Goal: Task Accomplishment & Management: Use online tool/utility

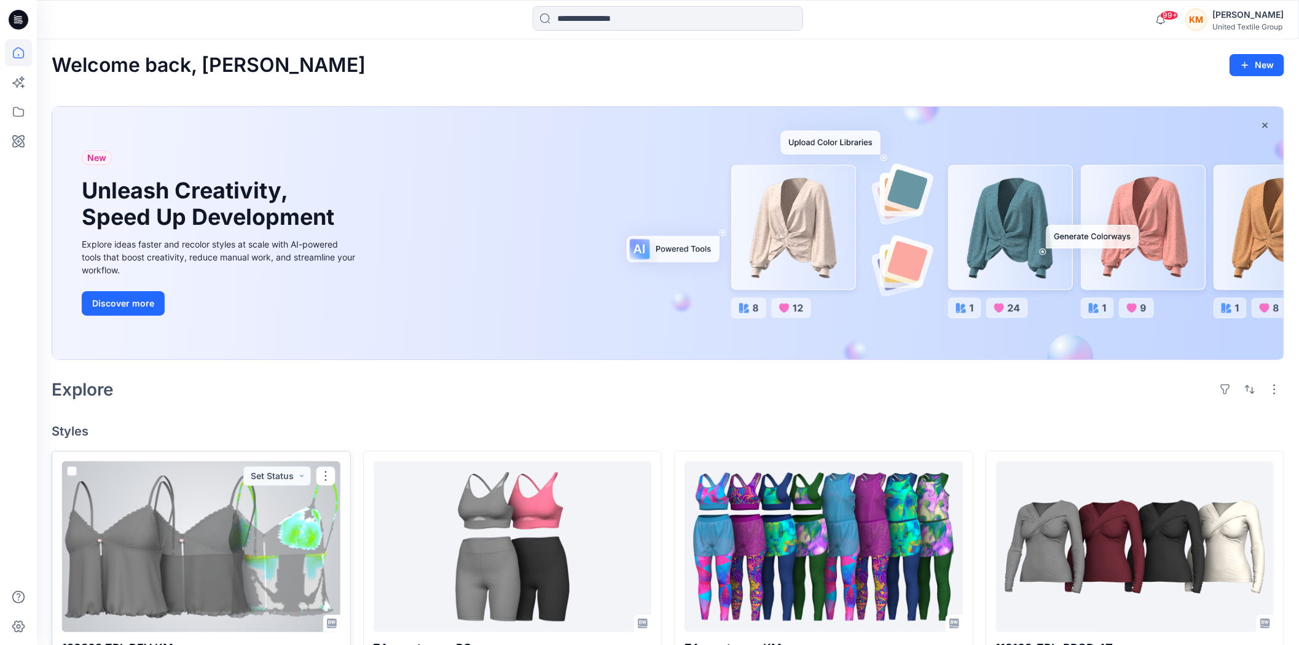
click at [229, 547] on div at bounding box center [201, 546] width 278 height 171
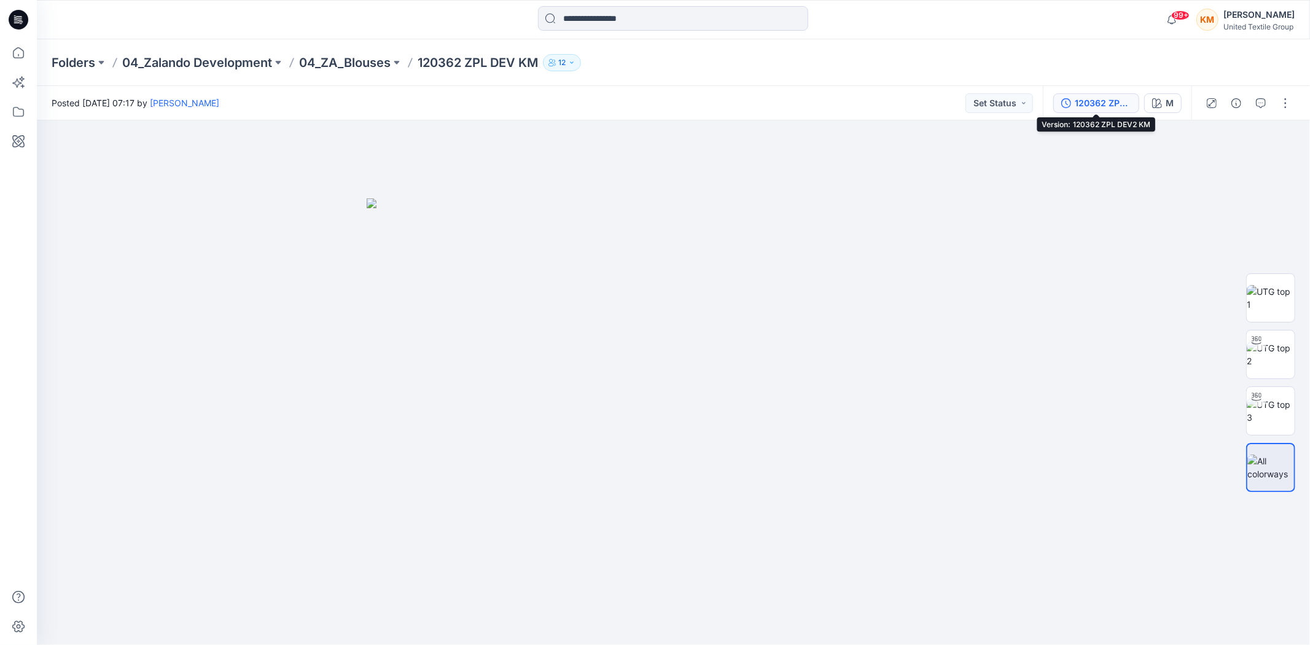
click at [1098, 97] on div "120362 ZPL DEV2 KM" at bounding box center [1103, 103] width 57 height 14
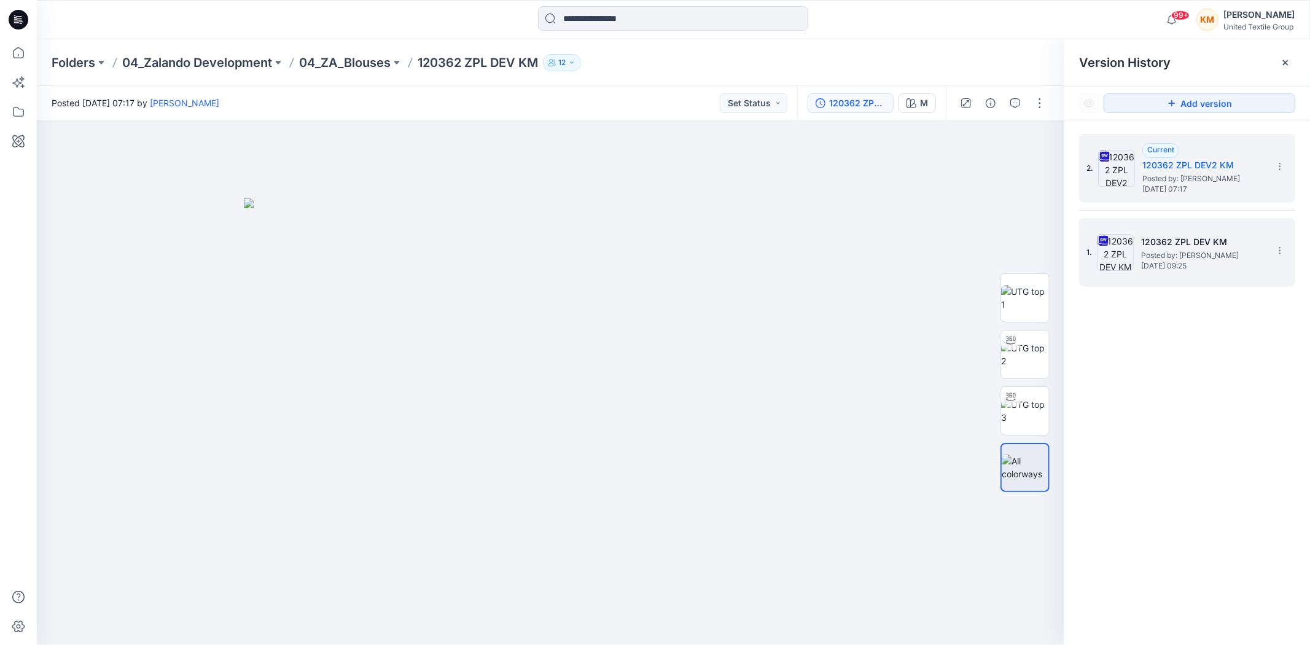
click at [1172, 249] on span "Posted by: Kristina Mekseniene" at bounding box center [1203, 255] width 123 height 12
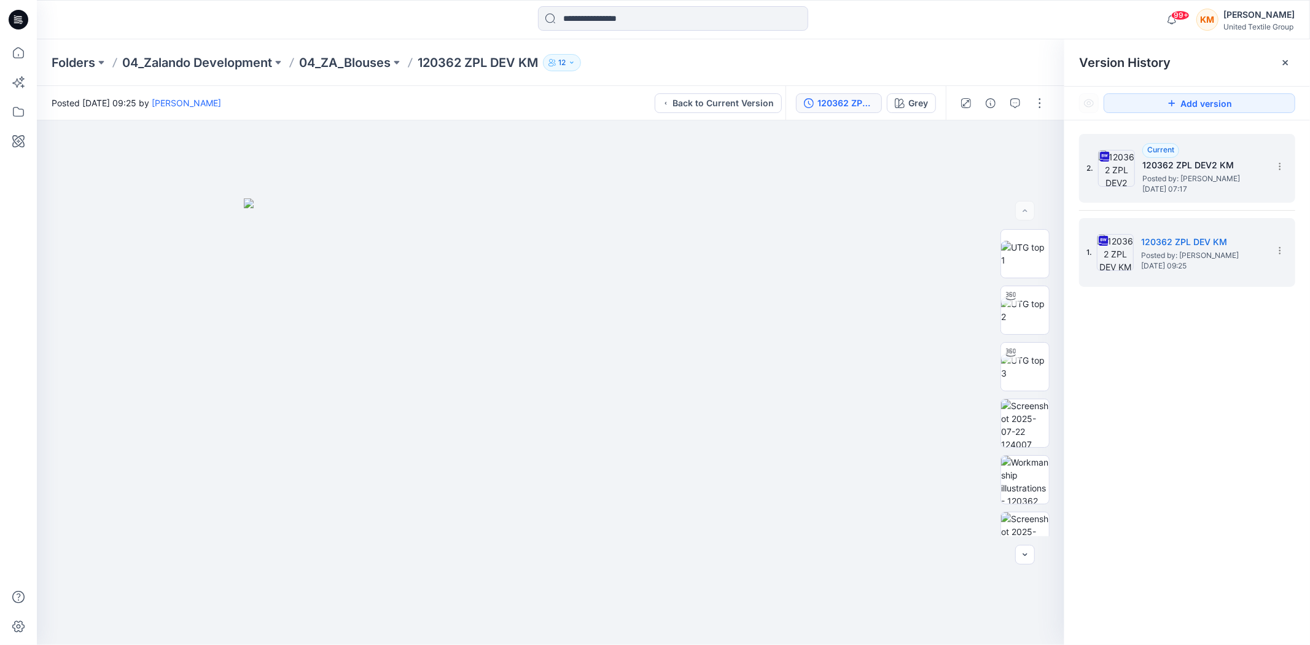
click at [1162, 171] on h5 "120362 ZPL DEV2 KM" at bounding box center [1204, 165] width 123 height 15
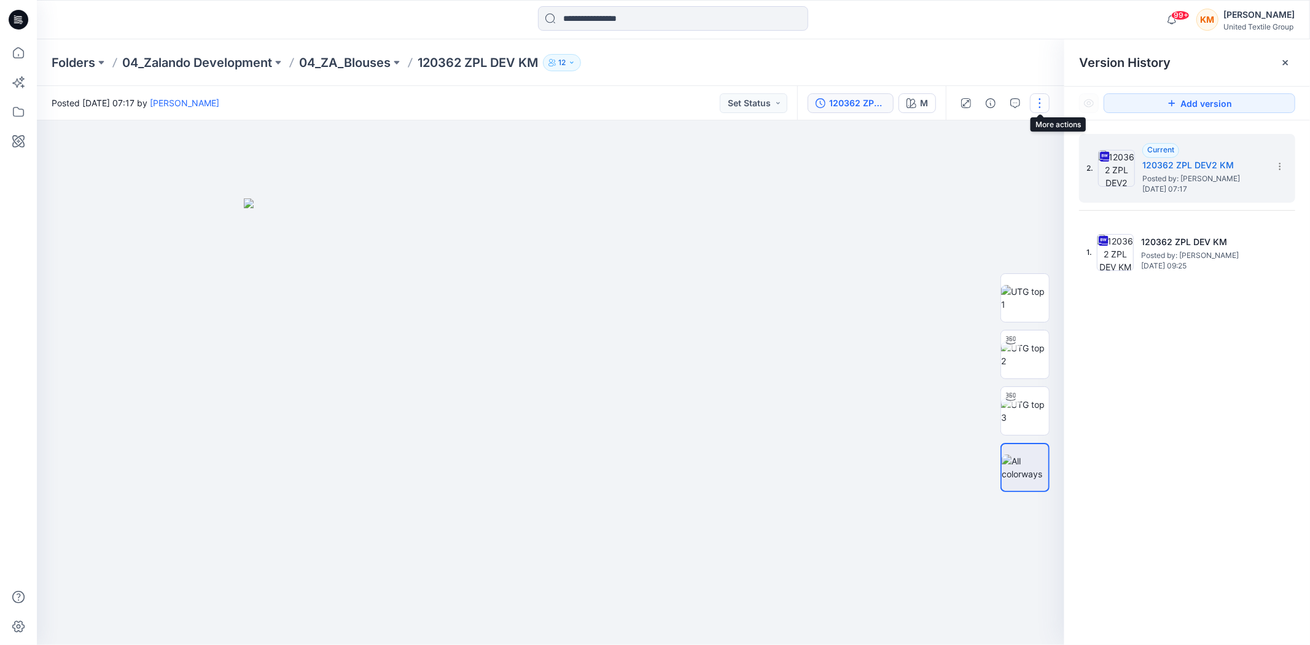
click at [1041, 100] on button "button" at bounding box center [1040, 103] width 20 height 20
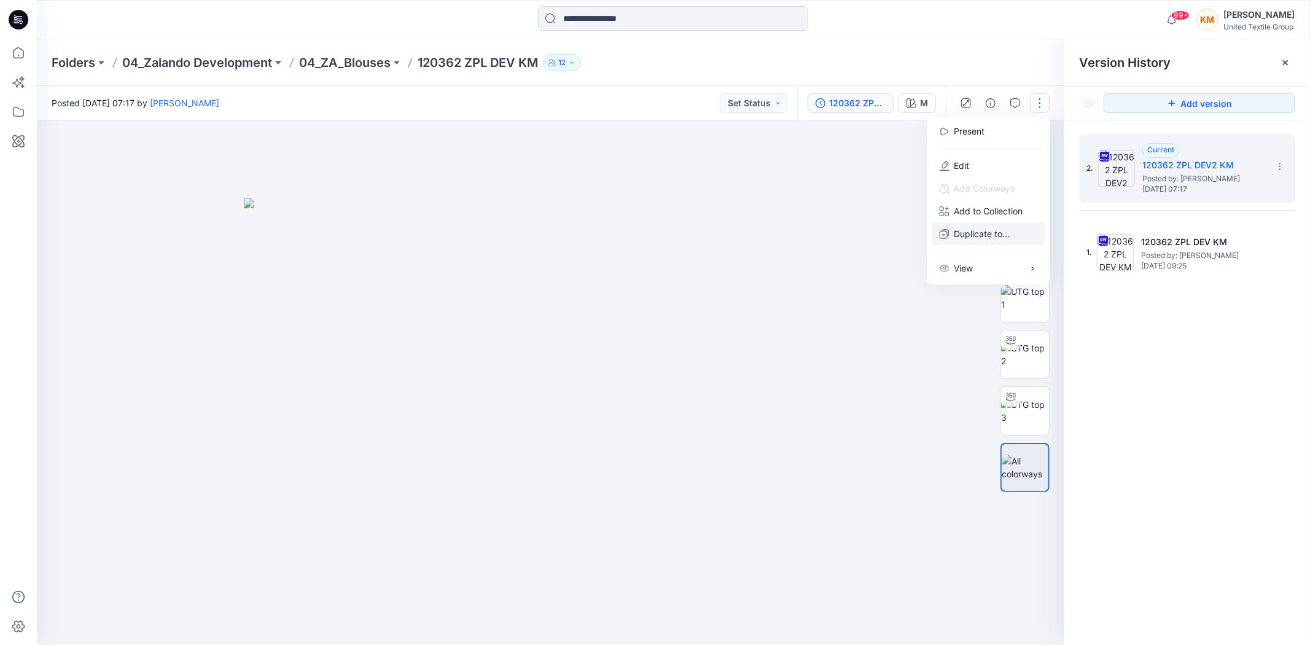
click at [994, 227] on p "Duplicate to..." at bounding box center [983, 233] width 56 height 13
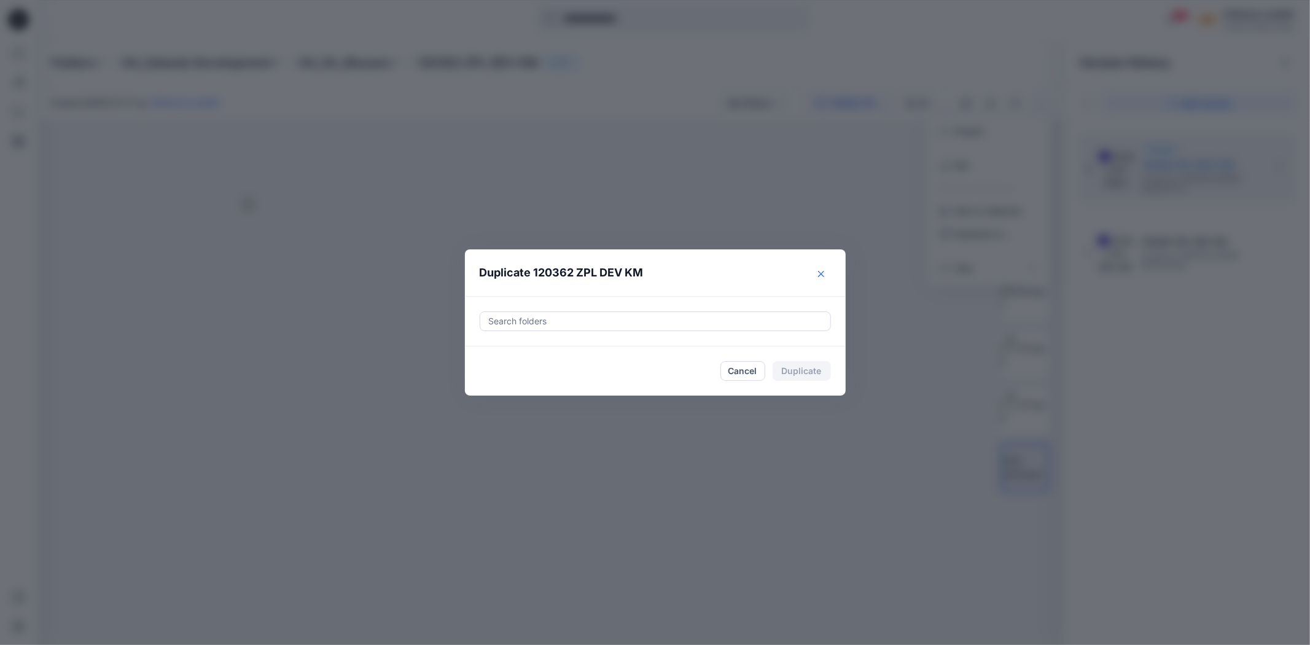
click at [821, 273] on icon "Close" at bounding box center [821, 274] width 6 height 6
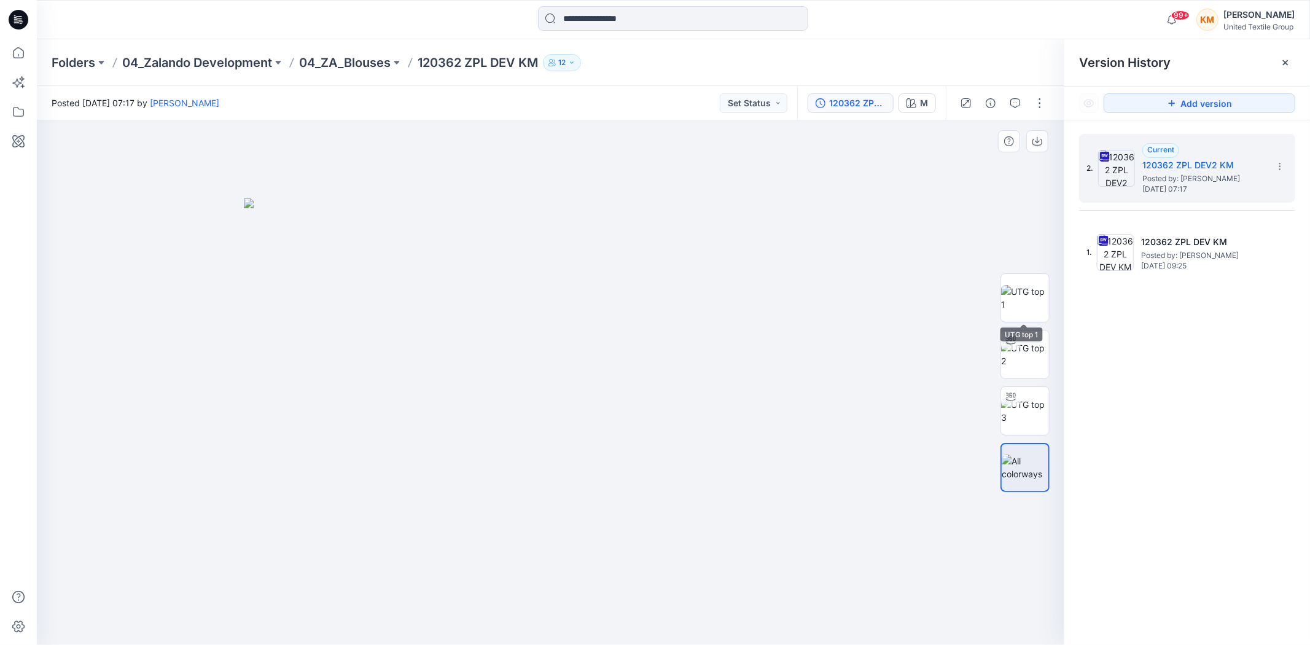
click at [938, 243] on div at bounding box center [551, 382] width 1028 height 525
click at [20, 50] on icon at bounding box center [18, 52] width 27 height 27
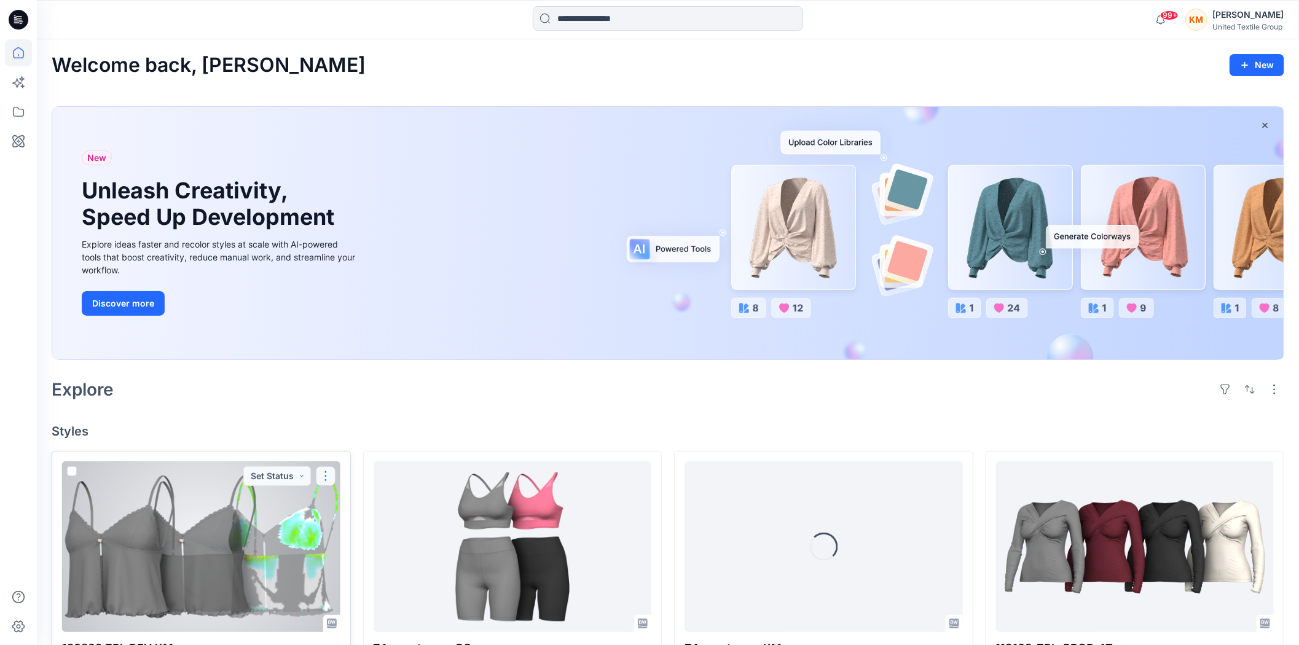
click at [327, 475] on button "button" at bounding box center [326, 476] width 20 height 20
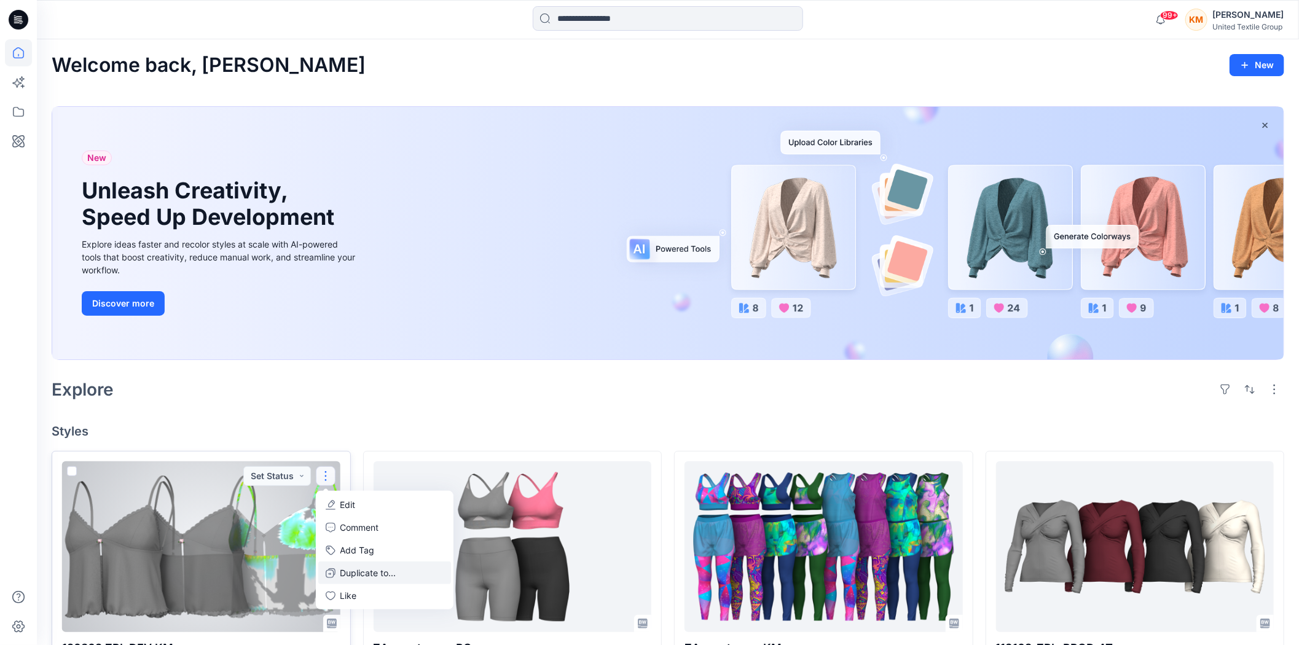
click at [364, 570] on p "Duplicate to..." at bounding box center [368, 572] width 56 height 13
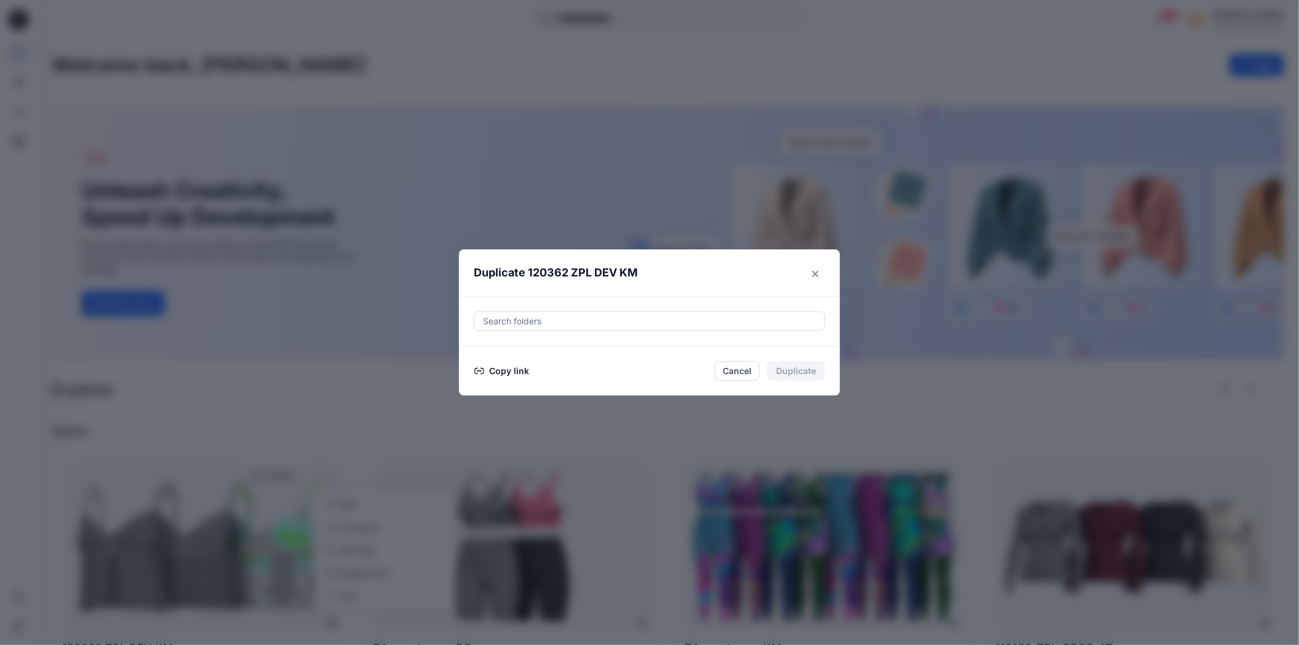
click at [498, 364] on button "Copy link" at bounding box center [502, 371] width 56 height 15
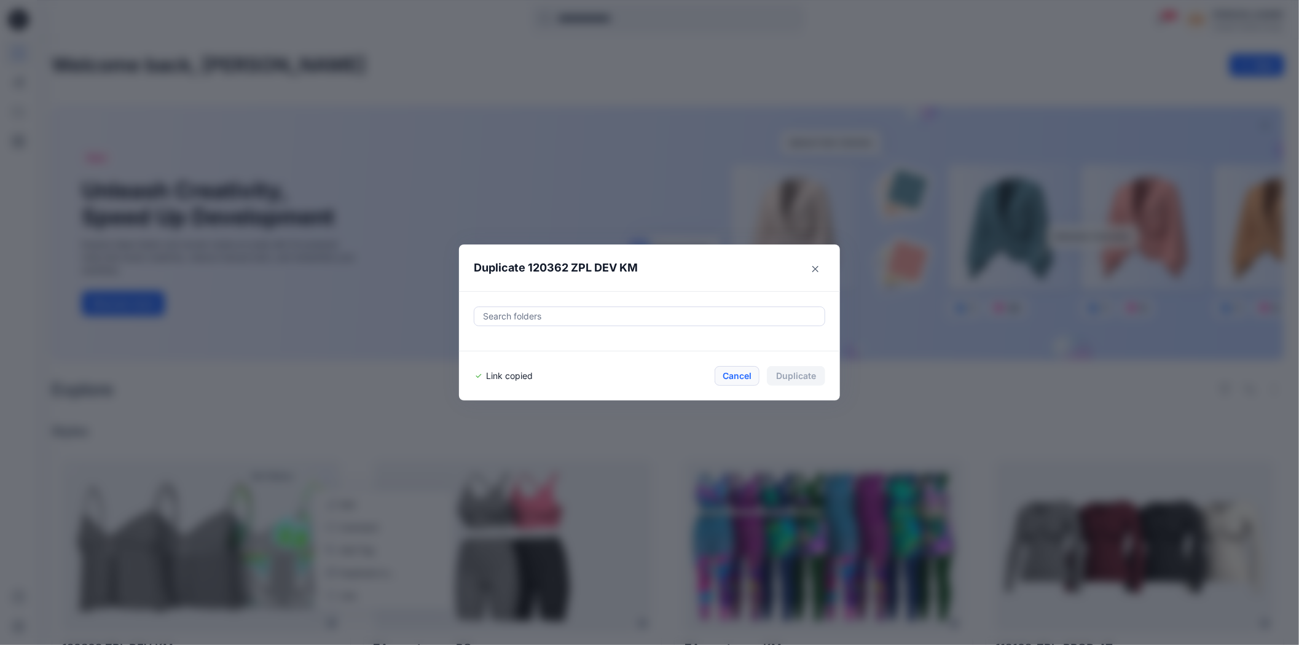
click at [743, 372] on button "Cancel" at bounding box center [737, 376] width 45 height 20
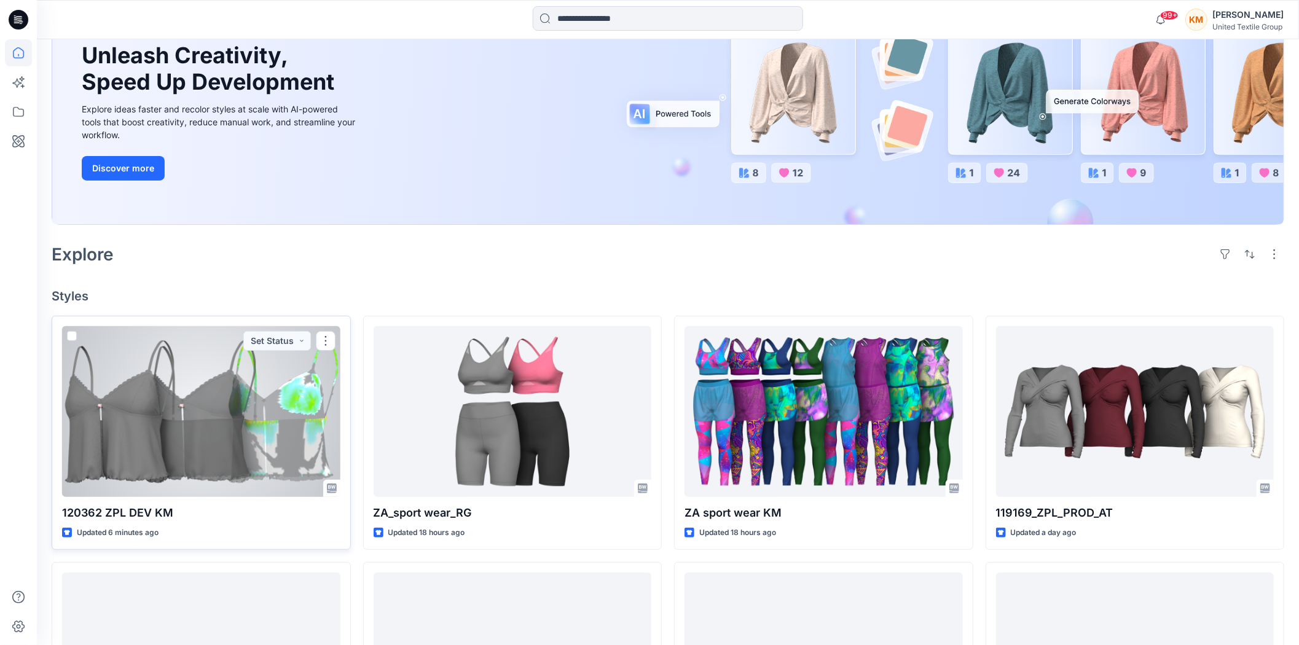
scroll to position [136, 0]
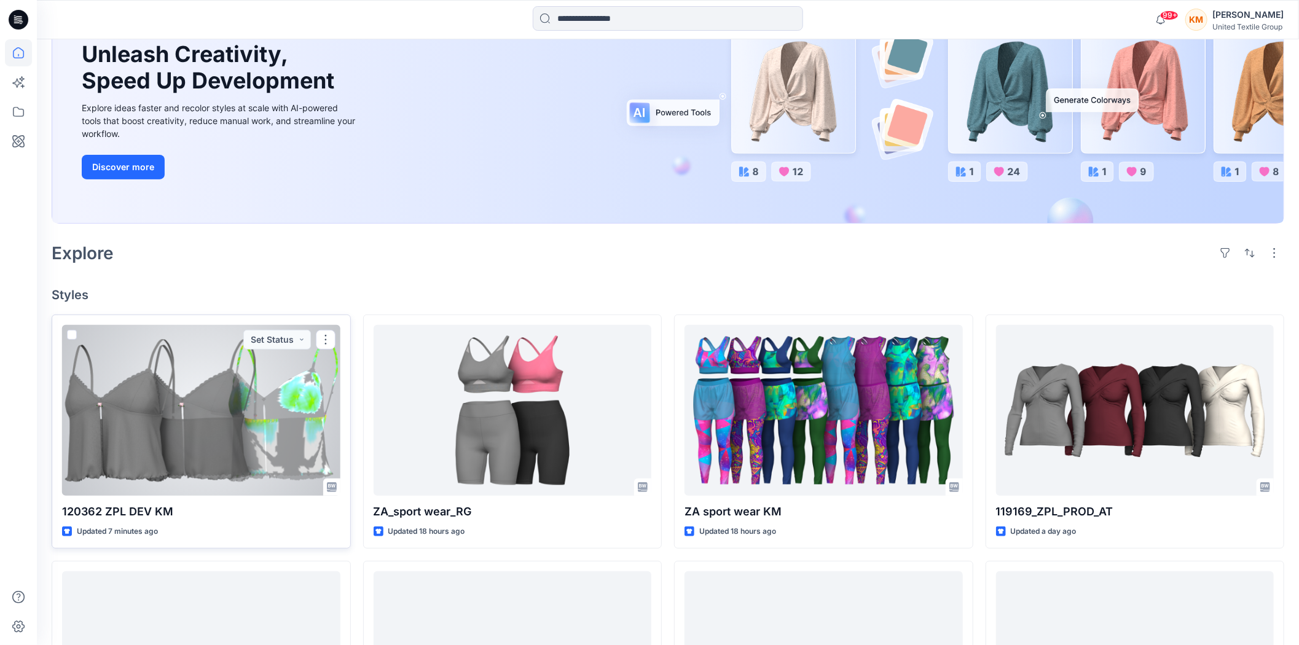
click at [106, 437] on div at bounding box center [201, 410] width 278 height 171
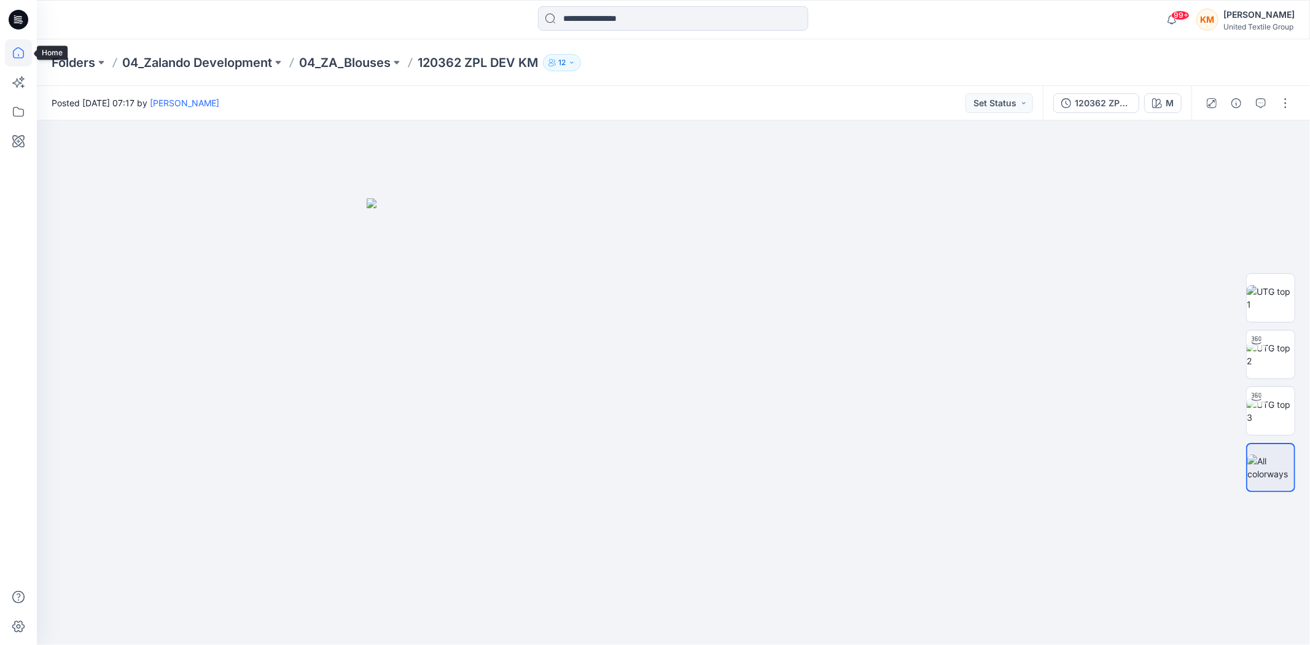
drag, startPoint x: 18, startPoint y: 53, endPoint x: 17, endPoint y: 60, distance: 7.5
click at [17, 53] on icon at bounding box center [18, 52] width 27 height 27
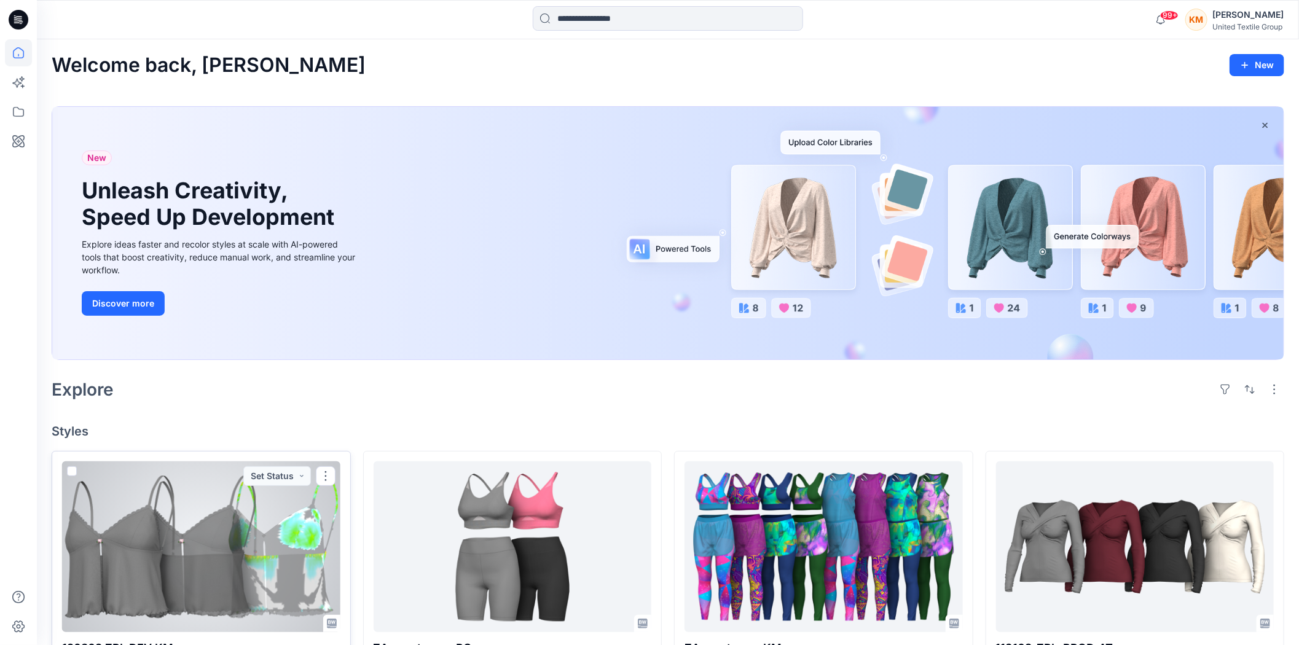
click at [253, 544] on div at bounding box center [201, 546] width 278 height 171
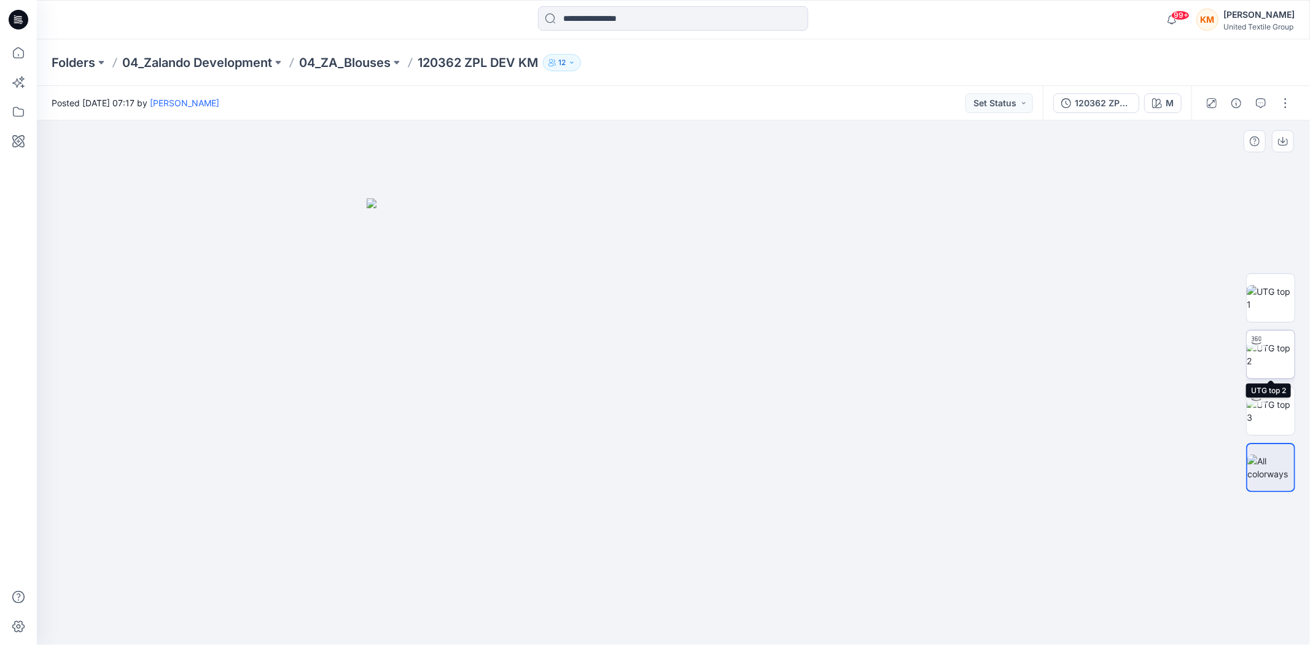
click at [1266, 348] on img at bounding box center [1271, 355] width 48 height 26
drag, startPoint x: 818, startPoint y: 618, endPoint x: 783, endPoint y: 625, distance: 35.7
click at [783, 625] on icon at bounding box center [676, 609] width 372 height 46
drag, startPoint x: 721, startPoint y: 627, endPoint x: 770, endPoint y: 609, distance: 52.9
click at [770, 609] on icon at bounding box center [676, 609] width 372 height 46
